Goal: Task Accomplishment & Management: Complete application form

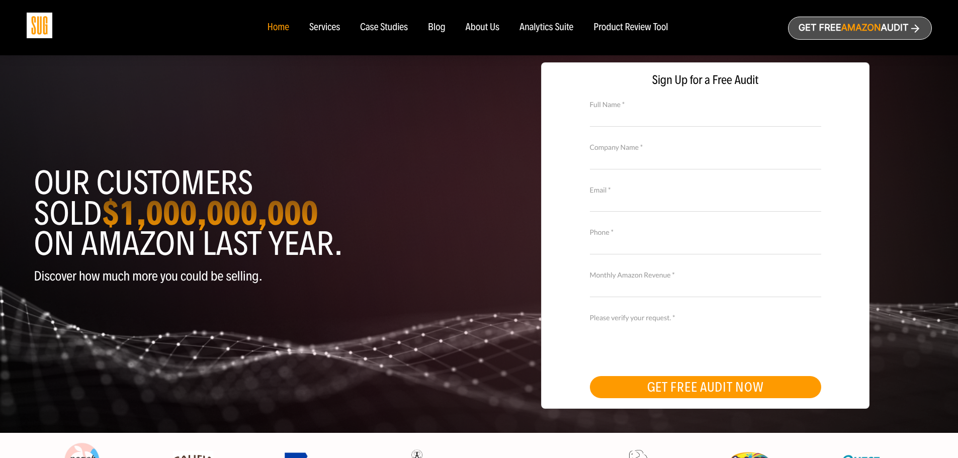
click at [668, 122] on input "Full Name *" at bounding box center [705, 118] width 231 height 18
type input "Brenden Schaefer"
type input "People Brand Company LLC"
type input "bhs@peoplebrandco.com"
type input "9175737389"
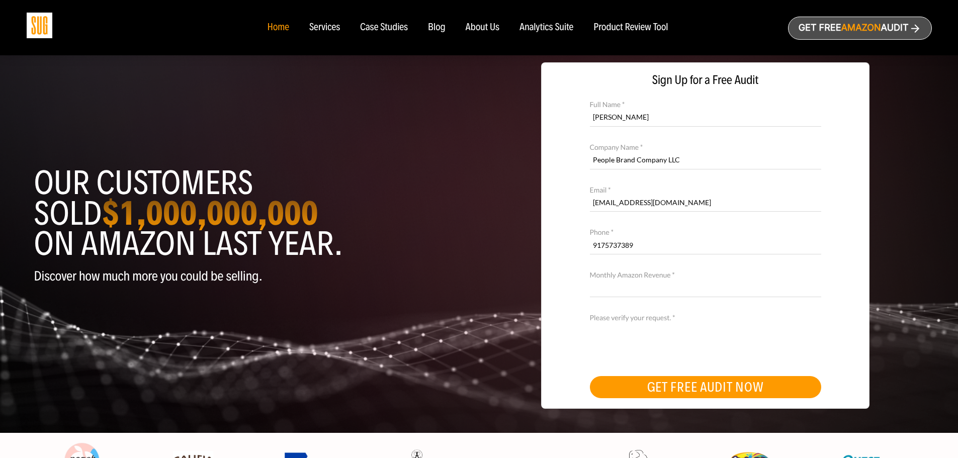
click at [624, 291] on input "Monthly Amazon Revenue *" at bounding box center [705, 289] width 231 height 18
type input "100000"
click at [723, 393] on button "GET FREE AUDIT NOW" at bounding box center [705, 387] width 231 height 22
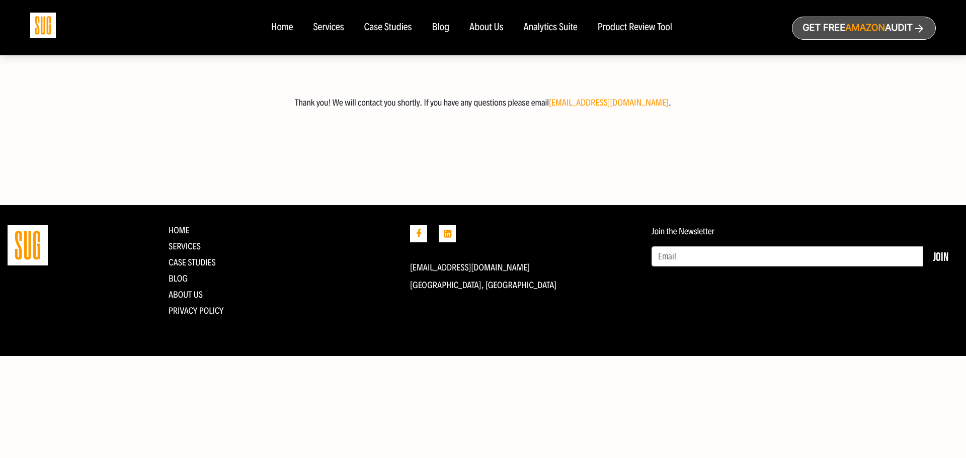
click at [279, 27] on div "Home" at bounding box center [282, 27] width 22 height 11
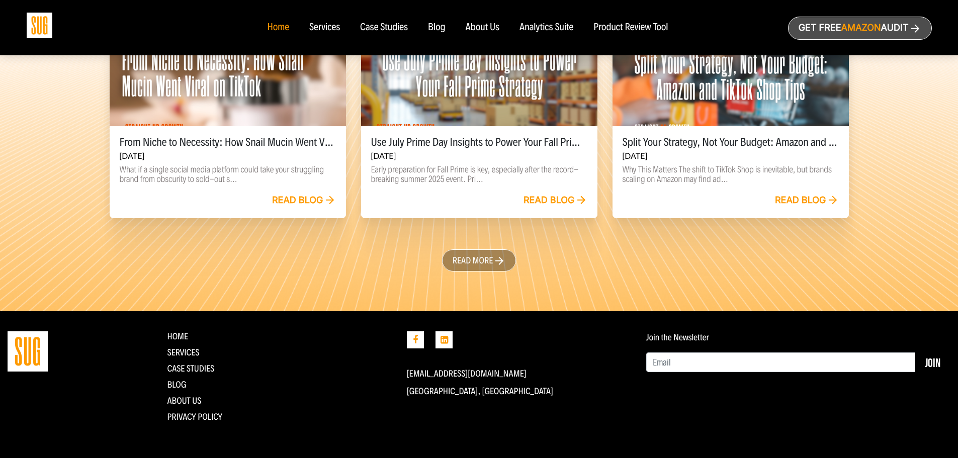
scroll to position [2318, 0]
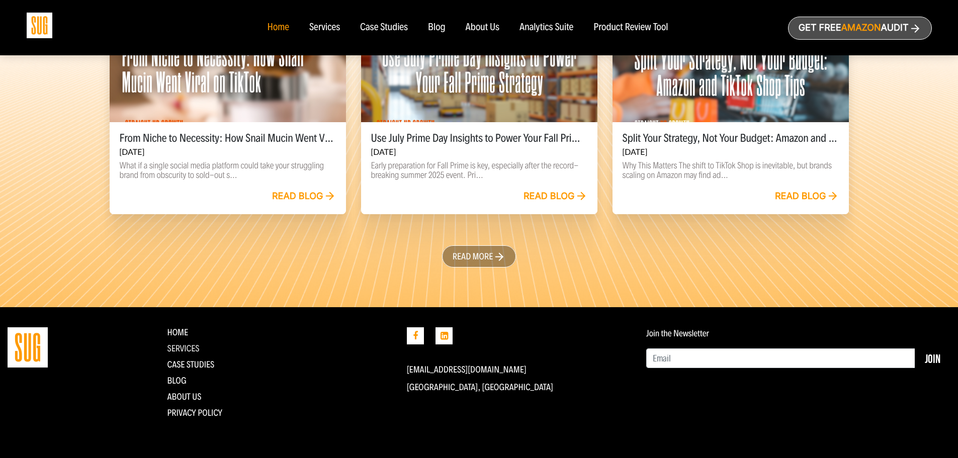
click at [173, 351] on link "Services" at bounding box center [183, 348] width 32 height 11
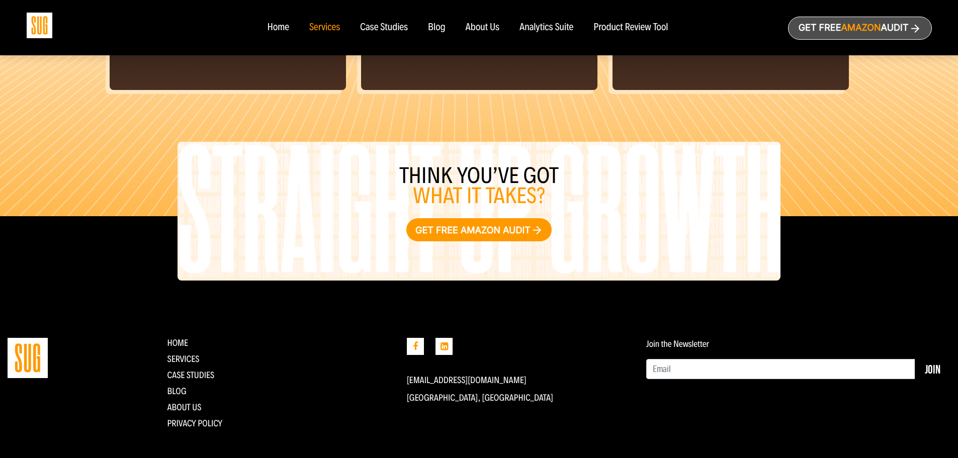
scroll to position [1117, 0]
